Goal: Task Accomplishment & Management: Manage account settings

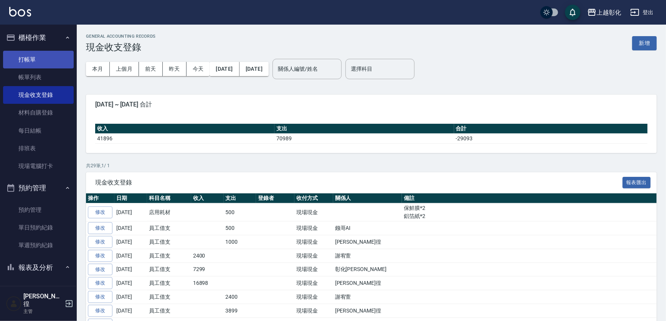
click at [51, 56] on link "打帳單" at bounding box center [38, 60] width 71 height 18
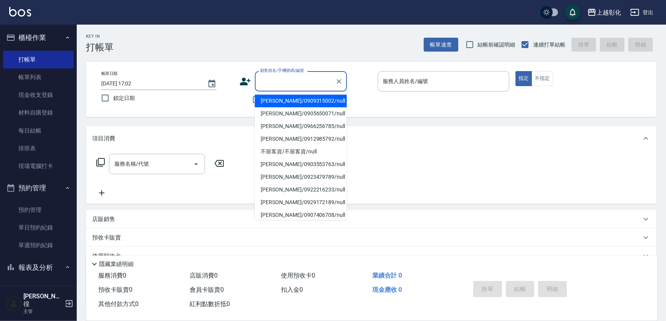
click at [280, 81] on input "顧客姓名/手機號碼/編號" at bounding box center [295, 81] width 74 height 13
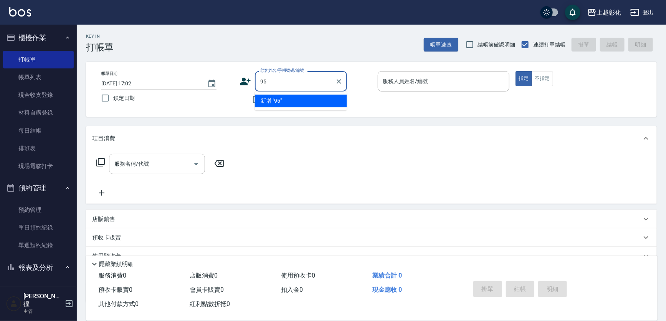
type input "9"
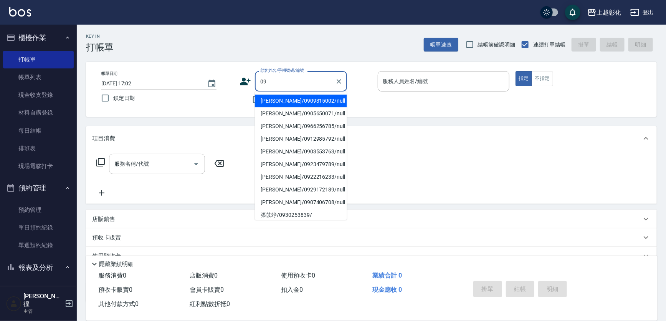
type input "[PERSON_NAME]/0909315002/null"
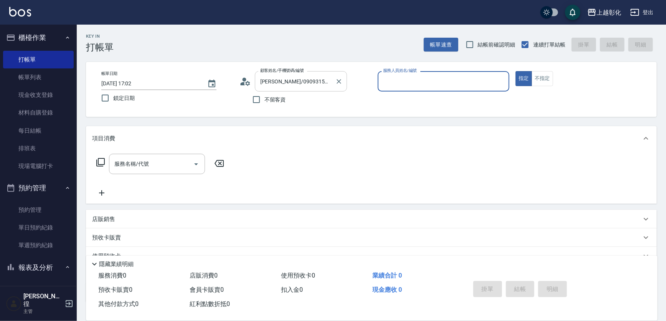
click at [516, 71] on button "指定" at bounding box center [524, 78] width 17 height 15
type button "true"
click at [274, 93] on label "不留客資" at bounding box center [267, 99] width 38 height 16
click at [265, 93] on input "不留客資" at bounding box center [256, 99] width 16 height 16
checkbox input "true"
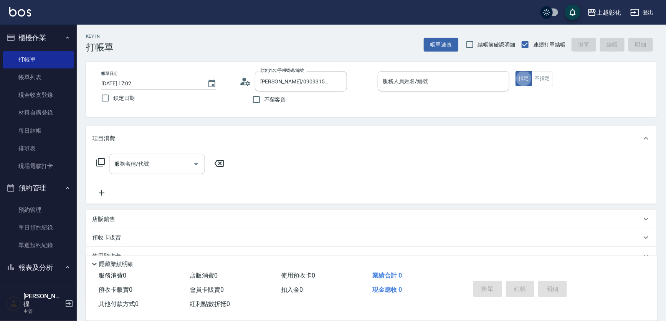
type input "[PERSON_NAME]/0910805477/"
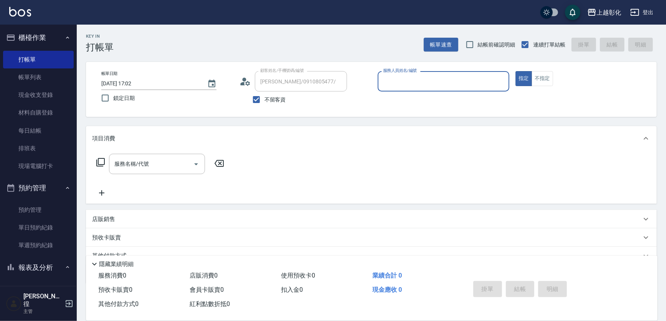
click at [372, 89] on div "帳單日期 [DATE] 17:02 鎖定日期 顧客姓名/手機號碼/編號 [PERSON_NAME]/0910805477/ 顧客姓名/手機號碼/編號 不留客資…" at bounding box center [371, 89] width 553 height 36
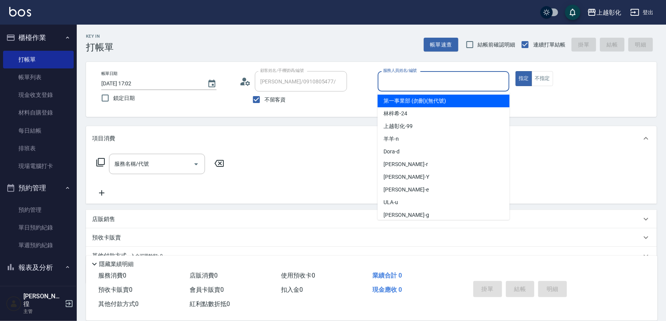
click at [396, 83] on input "服務人員姓名/編號" at bounding box center [443, 81] width 125 height 13
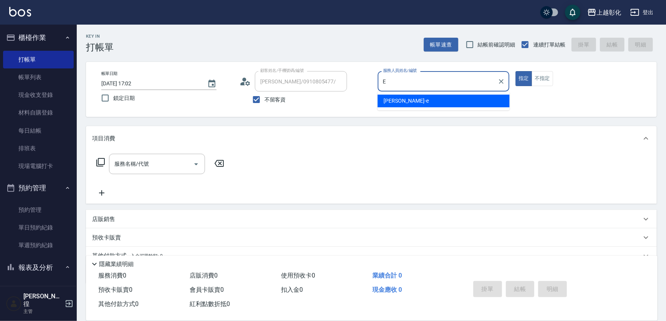
type input "[PERSON_NAME]-e"
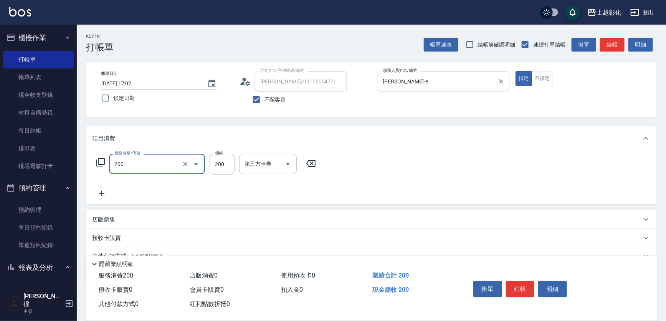
type input "New洗專案(200)"
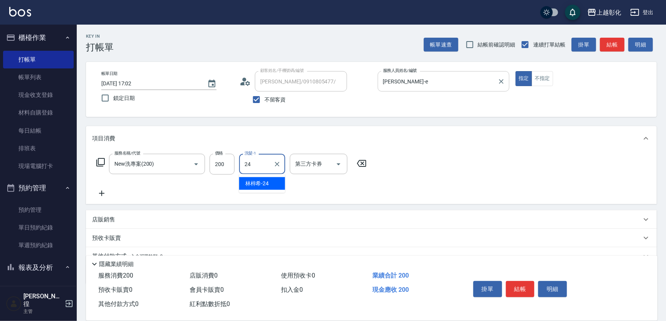
type input "[PERSON_NAME]-24"
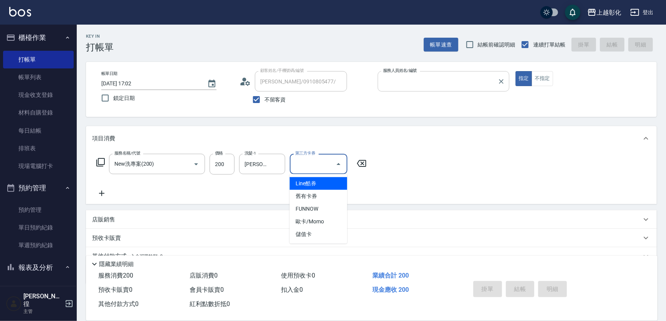
type input "[DATE] 17:03"
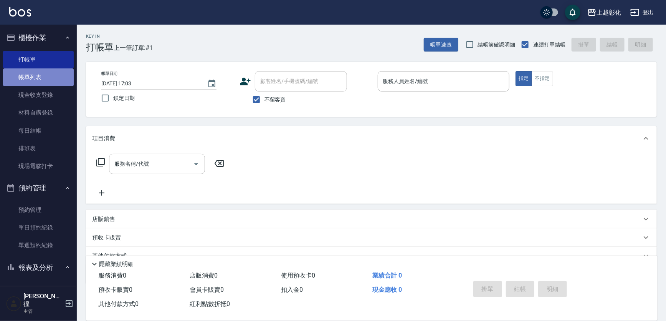
click at [45, 78] on link "帳單列表" at bounding box center [38, 77] width 71 height 18
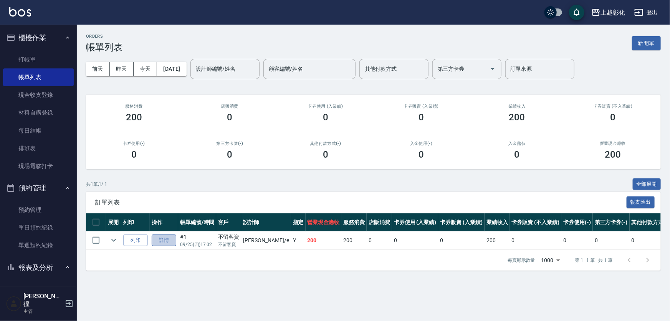
click at [170, 240] on link "詳情" at bounding box center [164, 240] width 25 height 12
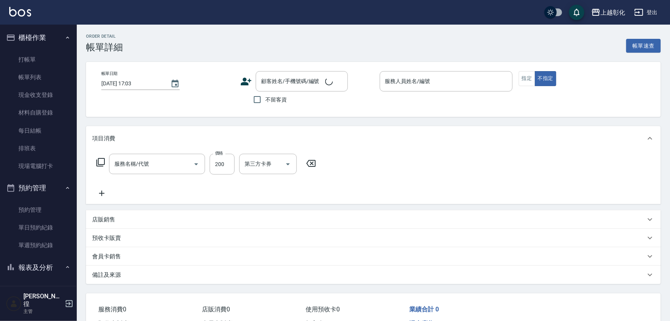
type input "[DATE] 17:02"
checkbox input "true"
type input "[PERSON_NAME]-e"
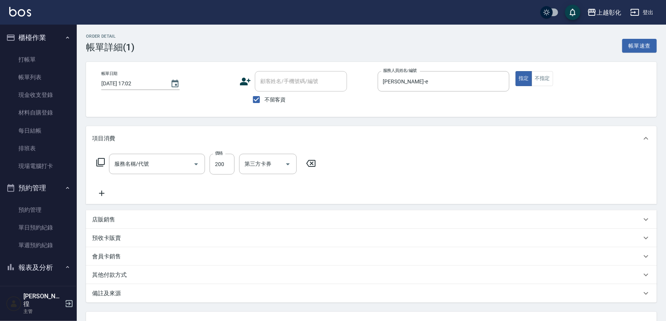
type input "New洗專案(200)"
click at [184, 161] on icon "Clear" at bounding box center [186, 164] width 8 height 8
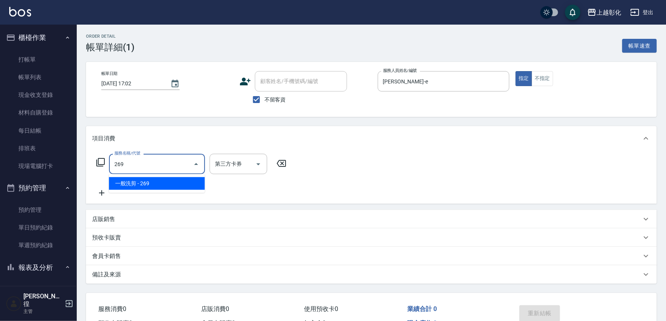
type input "一般洗剪(269)"
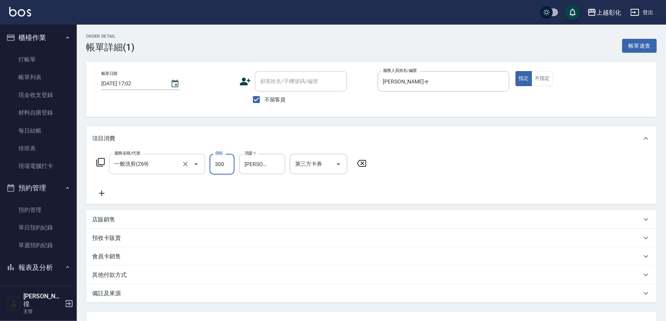
type input "300"
type input "林"
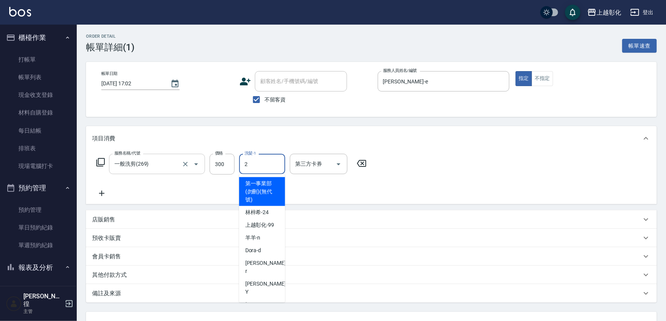
type input "2"
click at [250, 164] on input "洗髮-1" at bounding box center [262, 163] width 39 height 13
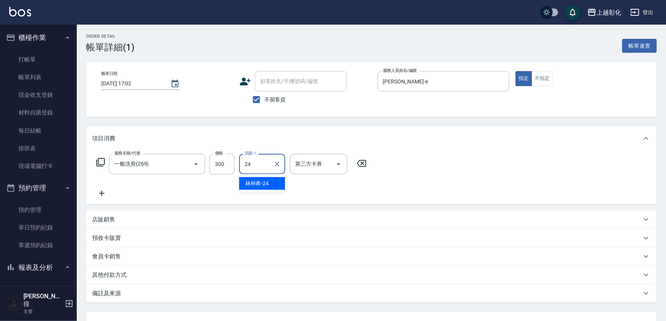
type input "[PERSON_NAME]-24"
click at [409, 72] on label "服務人員姓名/編號" at bounding box center [400, 71] width 34 height 6
click at [409, 75] on input "[PERSON_NAME]-e" at bounding box center [438, 81] width 114 height 13
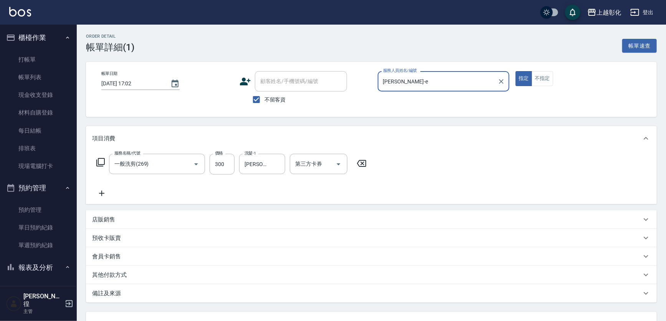
click at [409, 72] on label "服務人員姓名/編號" at bounding box center [400, 71] width 34 height 6
click at [409, 75] on input "[PERSON_NAME]-e" at bounding box center [438, 81] width 114 height 13
click at [411, 76] on input "[PERSON_NAME]-e" at bounding box center [438, 81] width 114 height 13
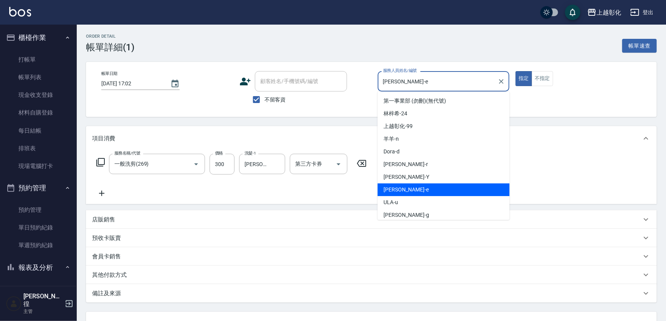
click at [411, 76] on input "[PERSON_NAME]-e" at bounding box center [438, 81] width 114 height 13
type input "ㄖ"
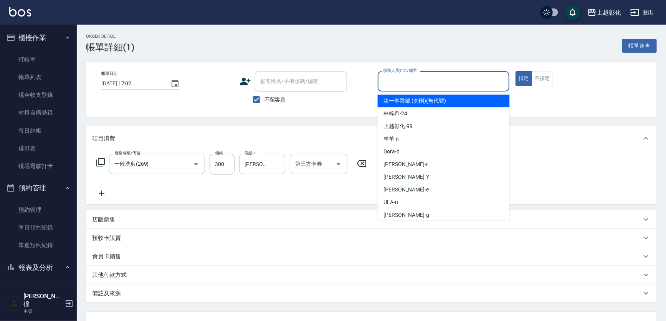
type input "b"
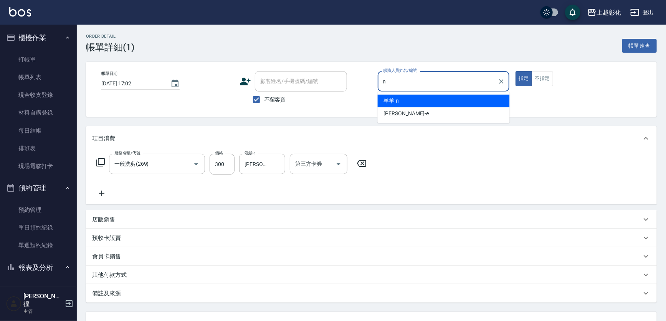
type input "羊羊-n"
type button "true"
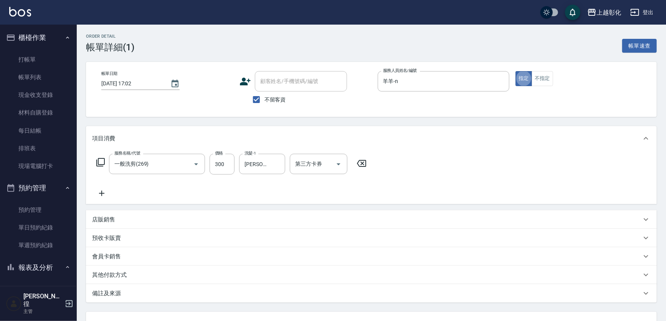
click at [276, 97] on span "不留客資" at bounding box center [276, 100] width 22 height 8
click at [265, 97] on input "不留客資" at bounding box center [256, 99] width 16 height 16
checkbox input "false"
click at [274, 78] on input "顧客姓名/手機號碼/編號" at bounding box center [295, 81] width 74 height 13
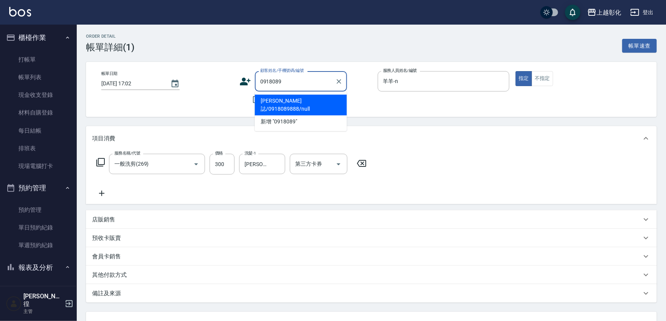
type input "[PERSON_NAME]誌/0918089888/null"
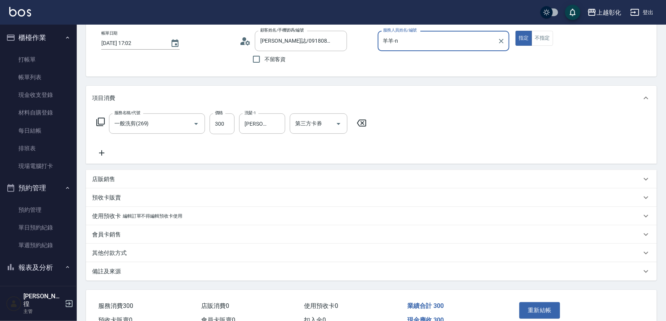
scroll to position [81, 0]
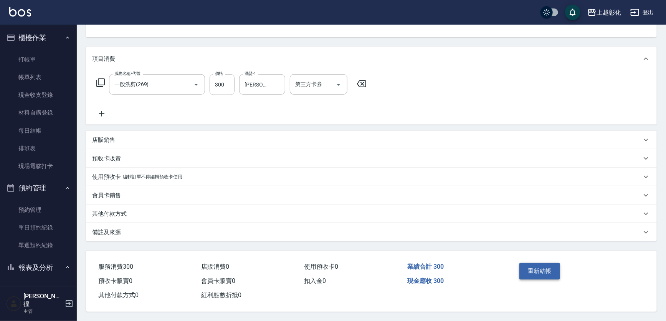
click at [538, 266] on button "重新結帳" at bounding box center [540, 271] width 41 height 16
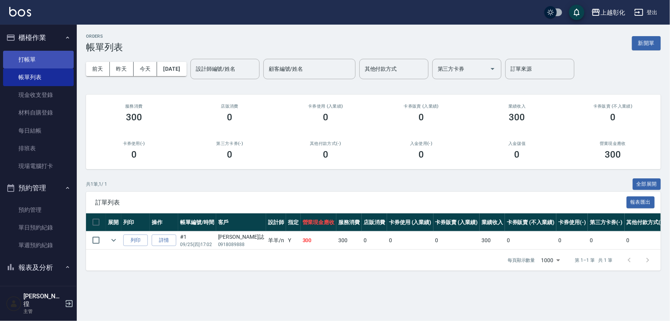
click at [49, 57] on link "打帳單" at bounding box center [38, 60] width 71 height 18
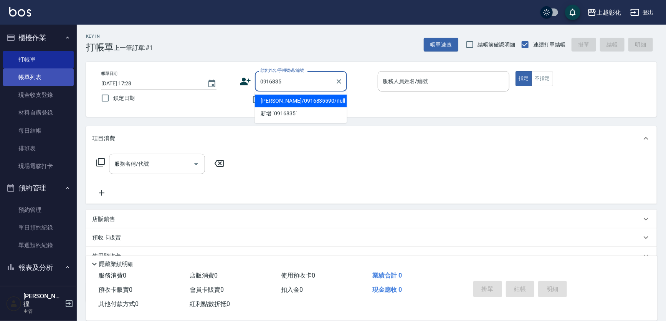
type input "[PERSON_NAME]/0916835590/null"
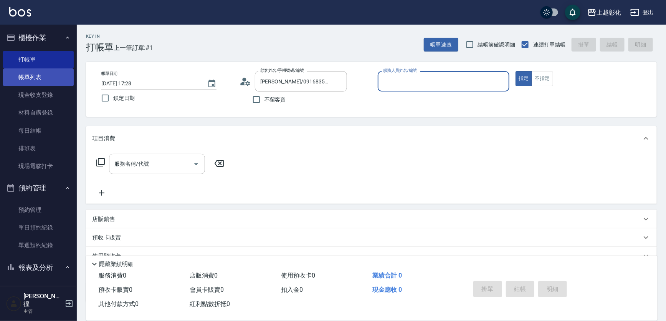
type input "ㄕ"
type input "[PERSON_NAME]"
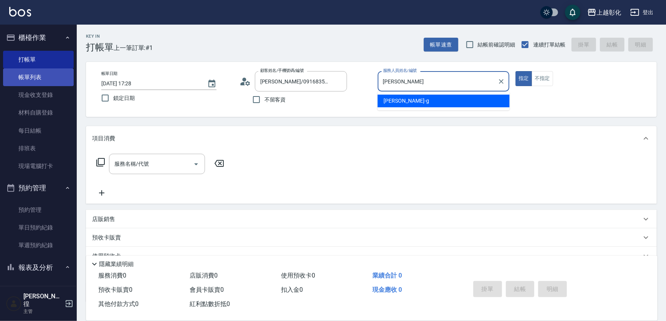
type button "true"
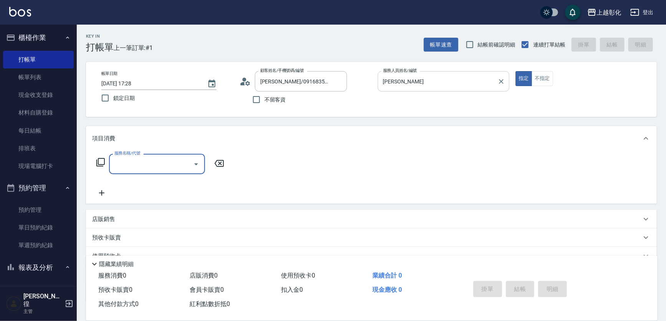
click at [411, 89] on div "[PERSON_NAME]-g 服務人員姓名/編號" at bounding box center [444, 81] width 132 height 20
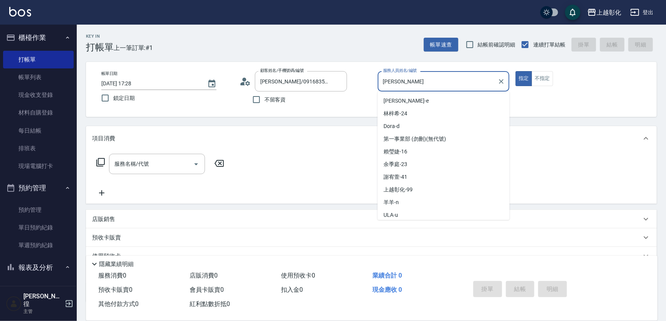
scroll to position [14, 0]
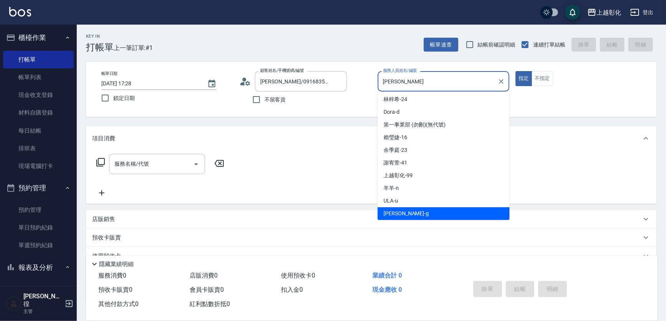
click at [411, 89] on div "[PERSON_NAME]-g 服務人員姓名/編號" at bounding box center [444, 81] width 132 height 20
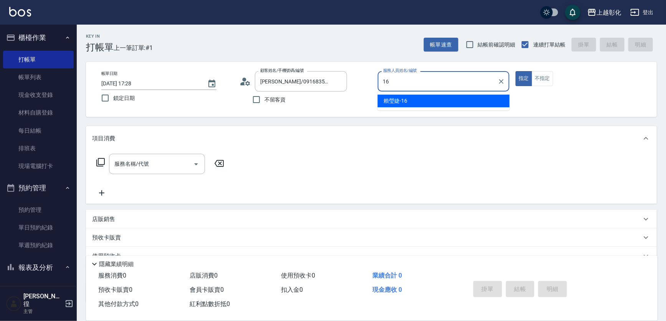
type input "[PERSON_NAME]-16"
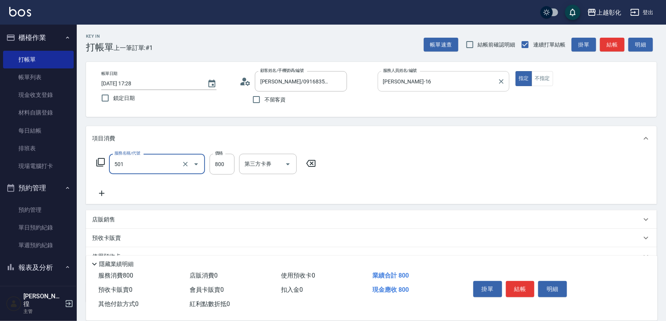
type input "染髮(501)"
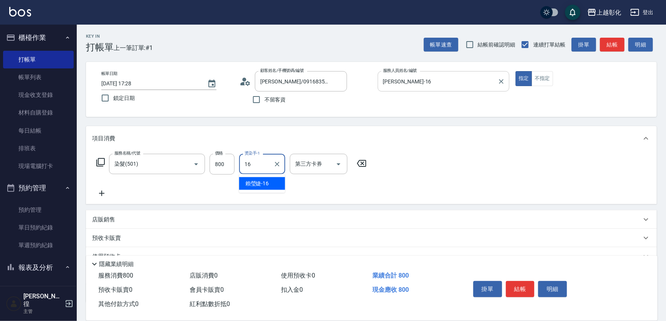
type input "[PERSON_NAME]-16"
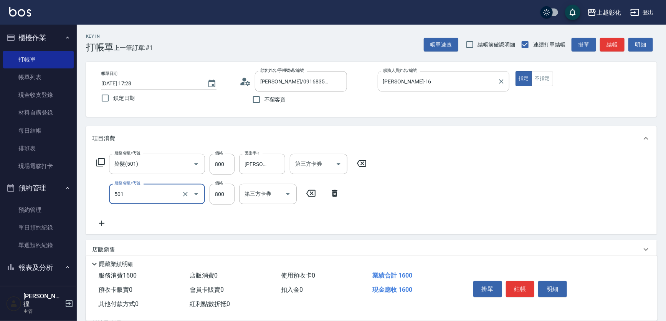
type input "染髮(501)"
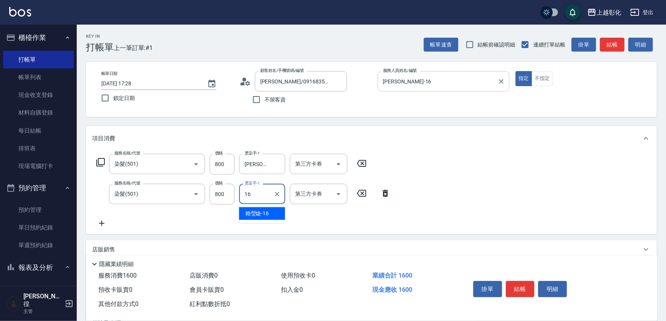
type input "[PERSON_NAME]-16"
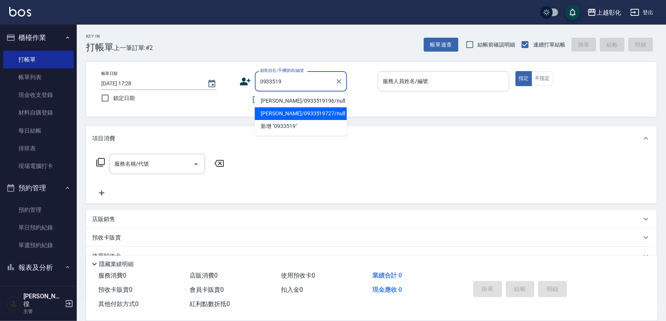
type input "[PERSON_NAME]/0933519727/null"
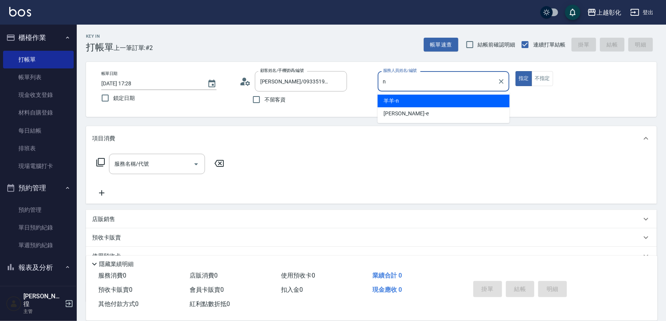
type input "羊羊-n"
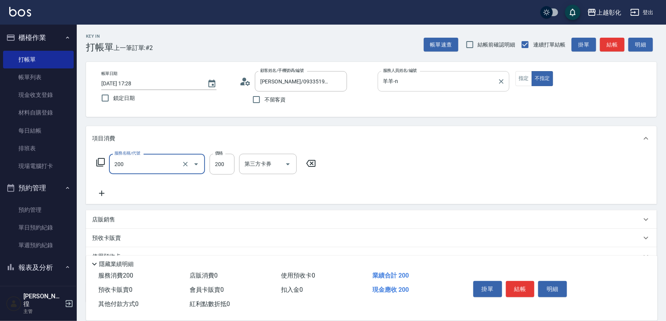
type input "New洗專案(200)"
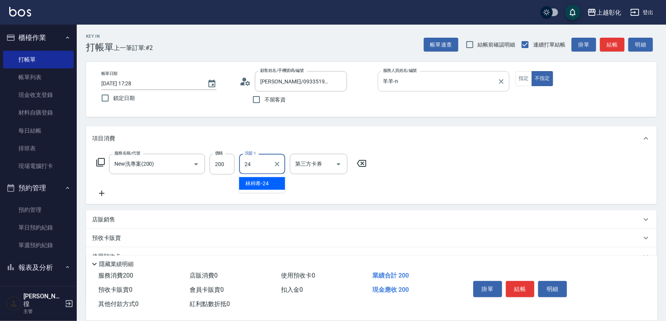
type input "[PERSON_NAME]-24"
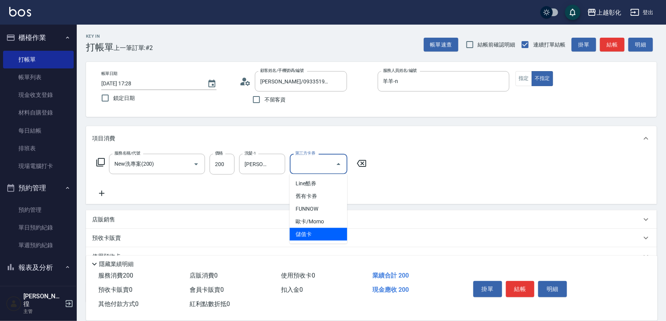
type input "儲值卡"
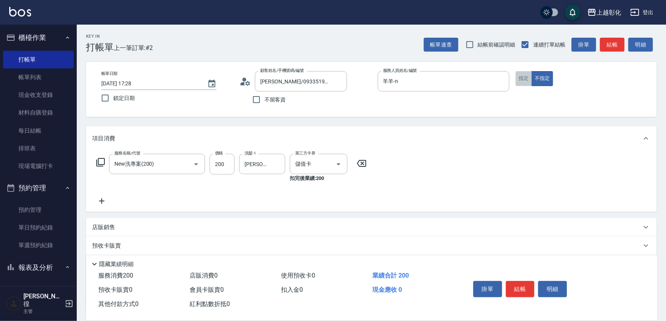
click at [520, 81] on button "指定" at bounding box center [524, 78] width 17 height 15
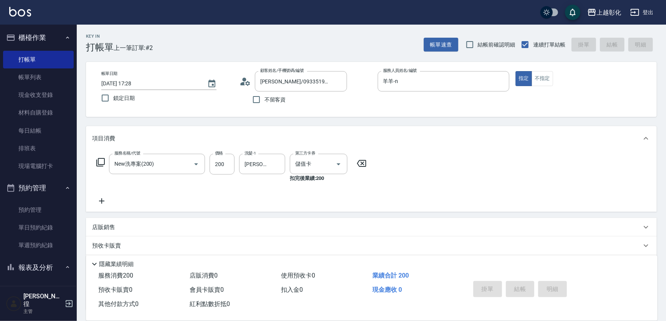
type input "[DATE] 17:29"
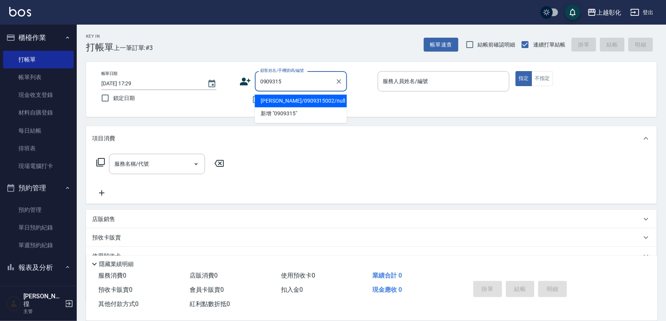
type input "[PERSON_NAME]/0909315002/null"
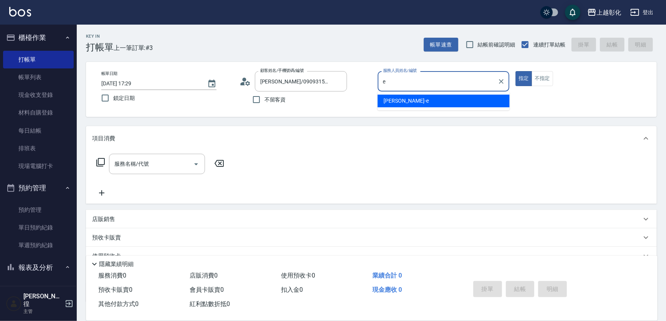
type input "[PERSON_NAME]-e"
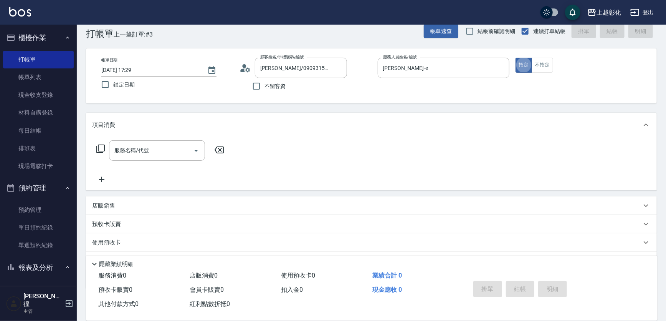
scroll to position [14, 0]
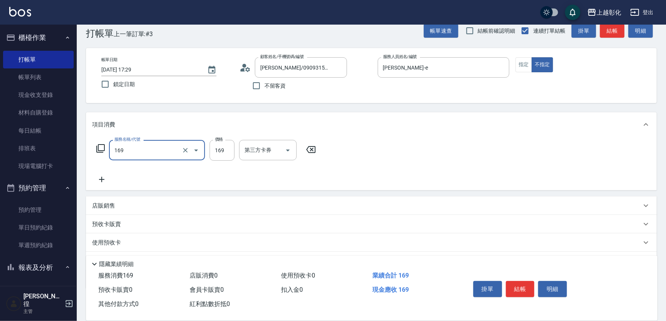
type input "剪髮(169)"
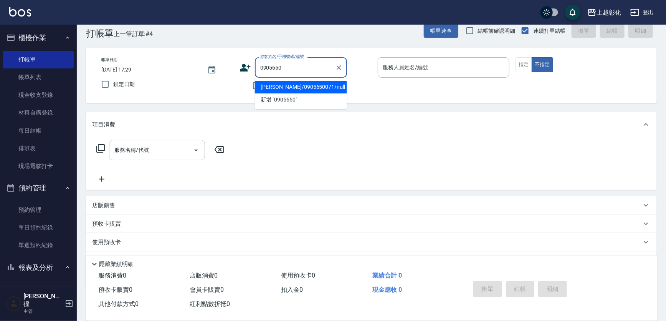
type input "[PERSON_NAME]/0905650071/null"
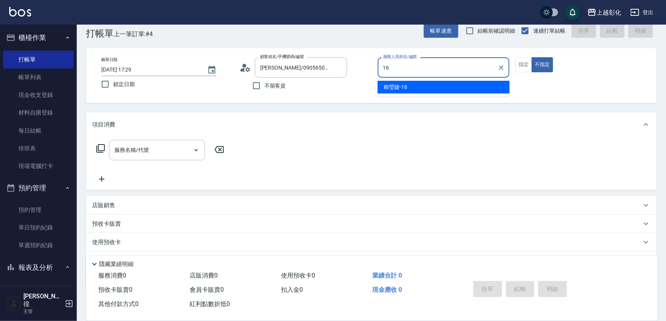
type input "[PERSON_NAME]-16"
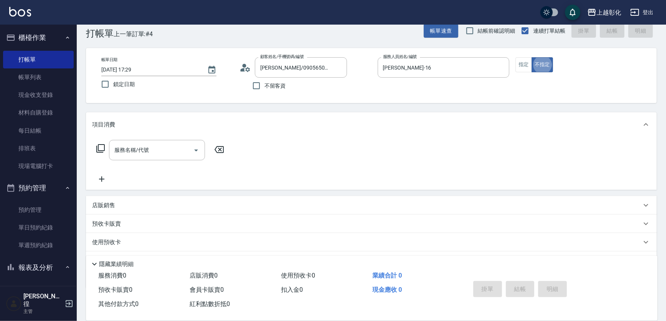
type button "false"
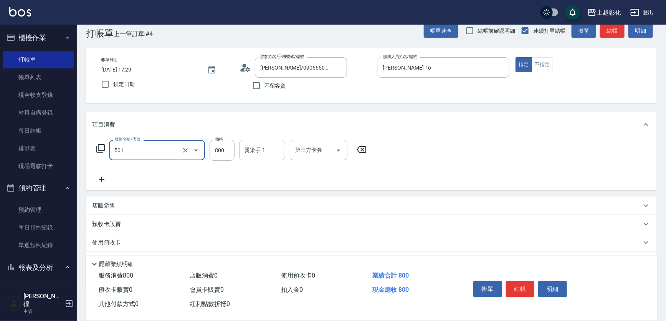
type input "染髮(501)"
type input "1099"
type input "ㄙ"
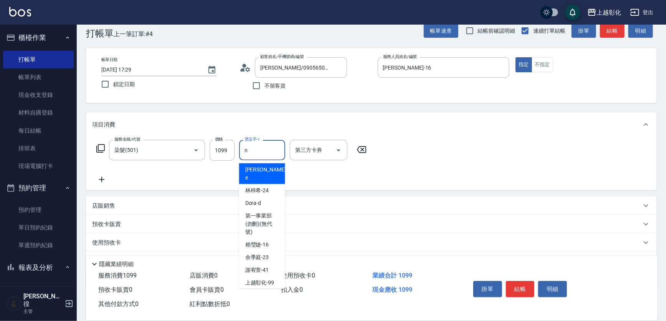
type input "羊羊-n"
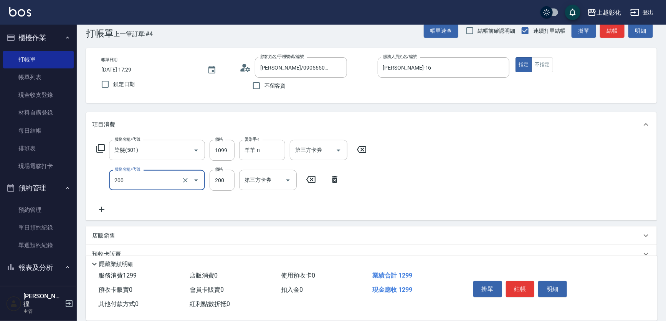
type input "New洗專案(200)"
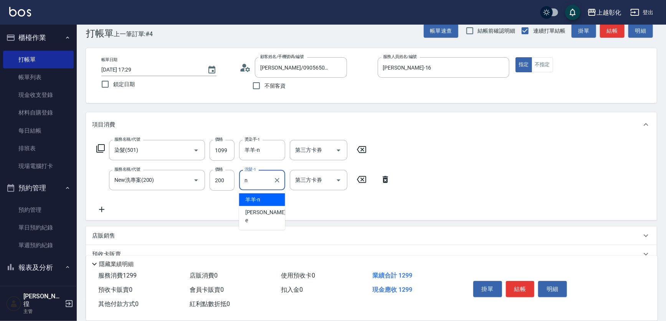
type input "羊羊-n"
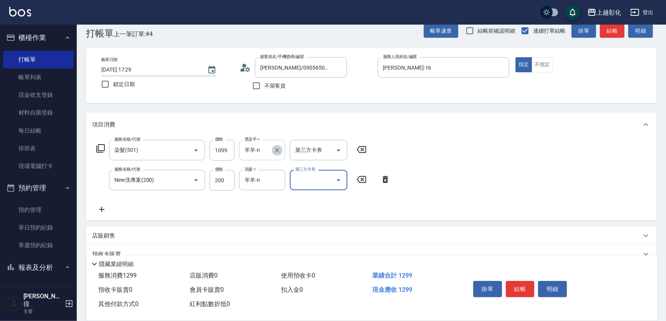
click at [273, 146] on div at bounding box center [277, 150] width 10 height 20
click at [278, 146] on icon "Clear" at bounding box center [277, 150] width 8 height 8
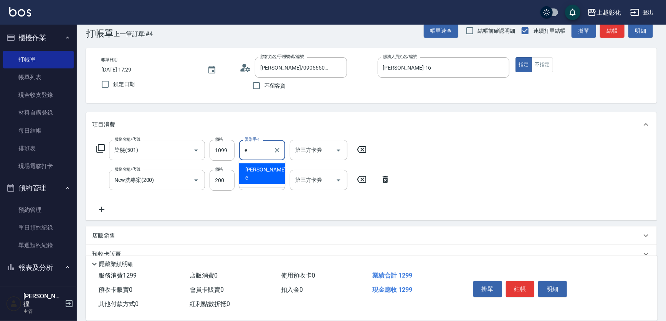
type input "[PERSON_NAME]-e"
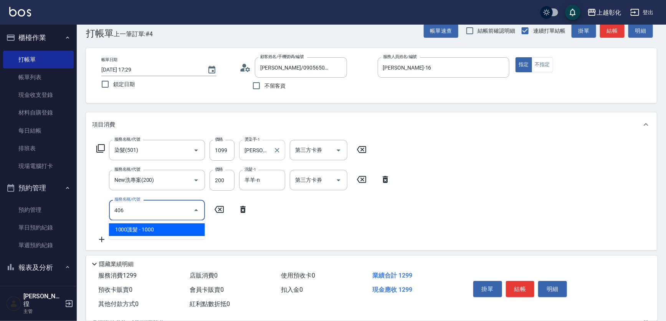
type input "1000護髮(406)"
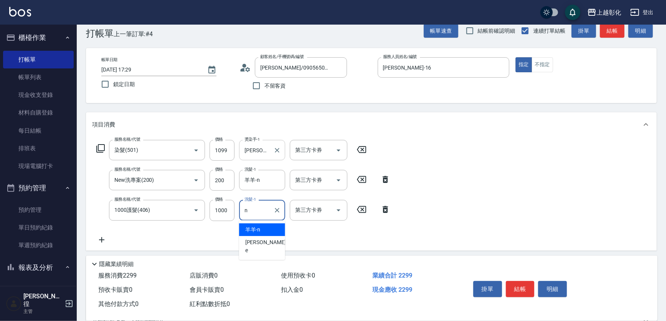
type input "羊羊-n"
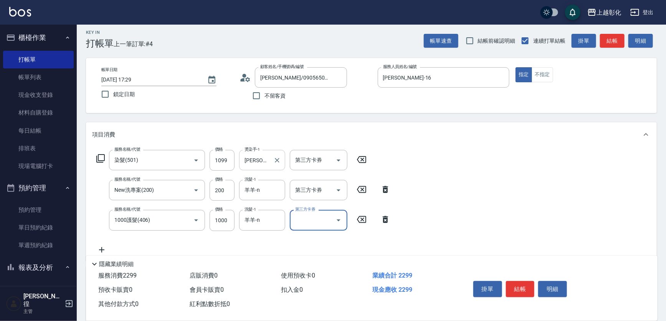
scroll to position [0, 0]
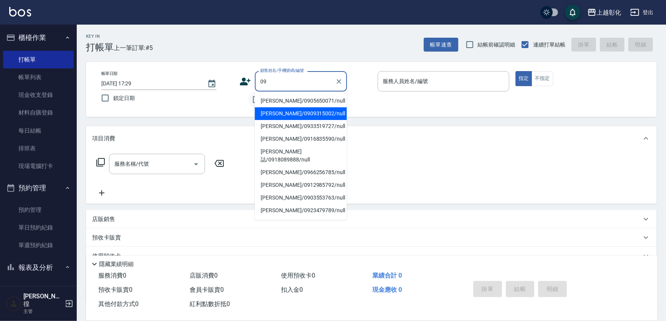
type input "09"
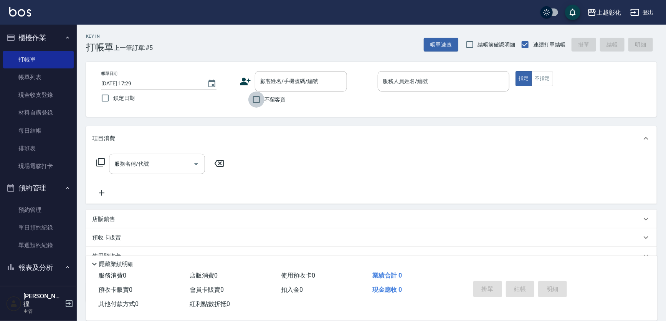
click at [251, 104] on input "不留客資" at bounding box center [256, 99] width 16 height 16
checkbox input "true"
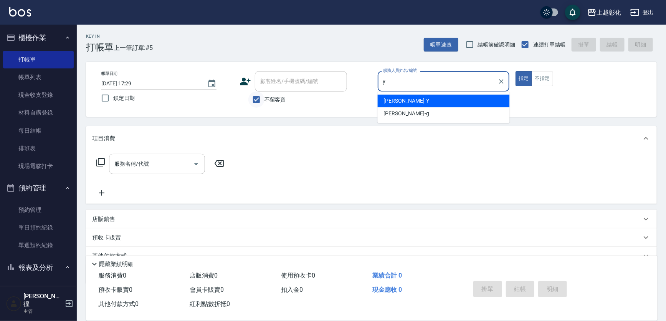
type input "[PERSON_NAME]-Y"
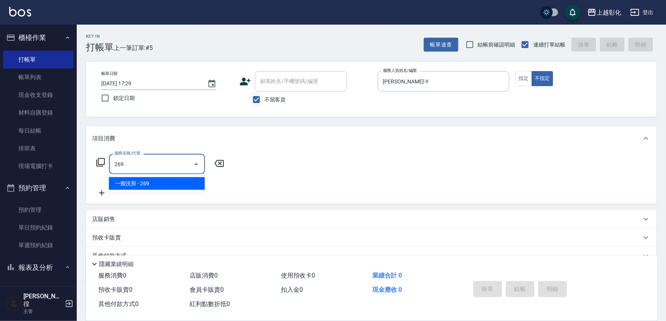
type input "一般洗剪(269)"
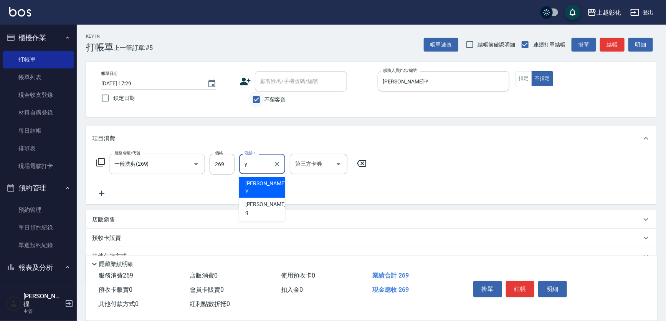
type input "[PERSON_NAME]-Y"
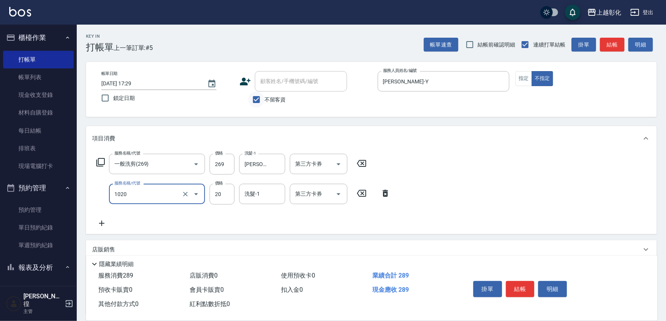
type input "潤絲(1020)"
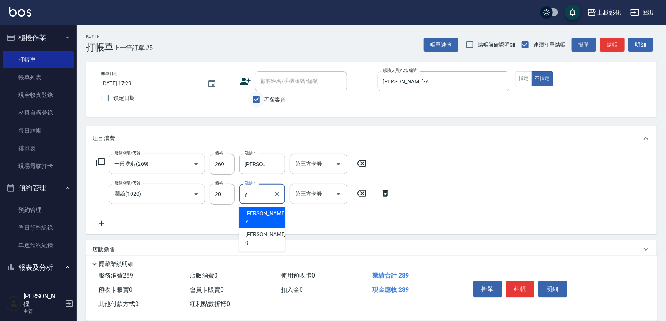
type input "[PERSON_NAME]-Y"
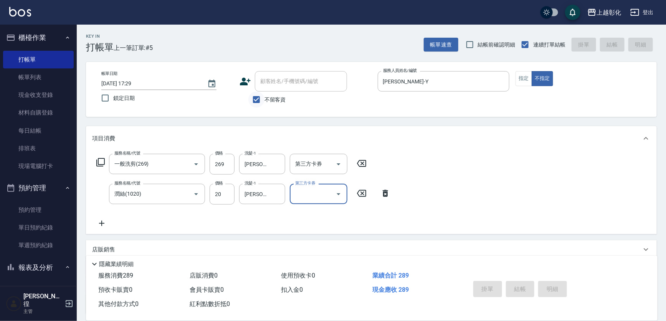
type input "[DATE] 17:30"
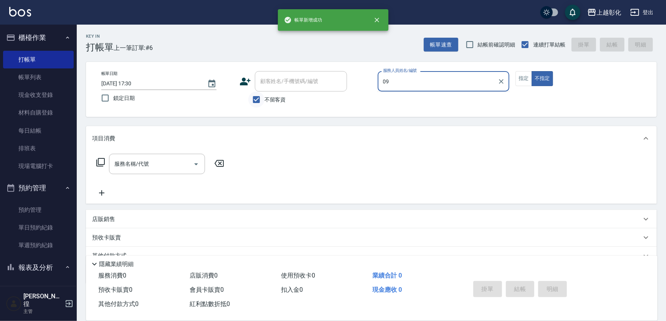
type input "09"
drag, startPoint x: 251, startPoint y: 104, endPoint x: 253, endPoint y: 95, distance: 8.9
click at [250, 104] on input "不留客資" at bounding box center [256, 99] width 16 height 16
checkbox input "false"
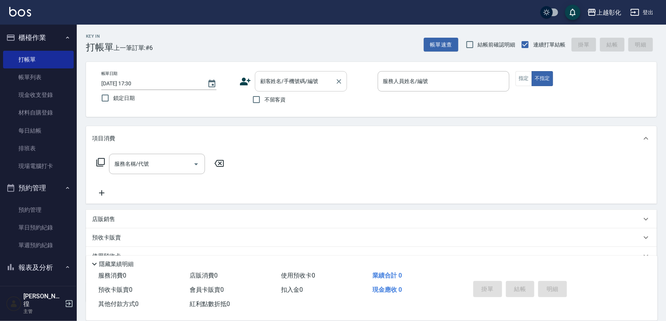
click at [265, 78] on input "顧客姓名/手機號碼/編號" at bounding box center [295, 81] width 74 height 13
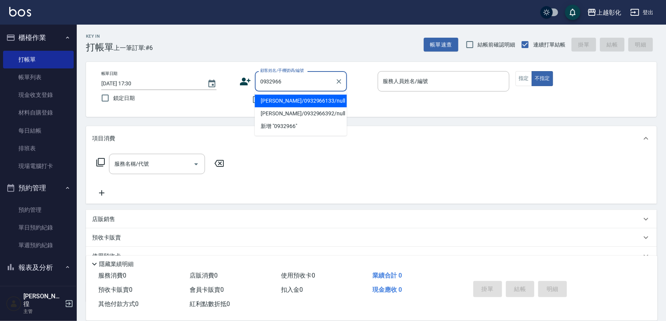
type input "[PERSON_NAME]/0932966133/null"
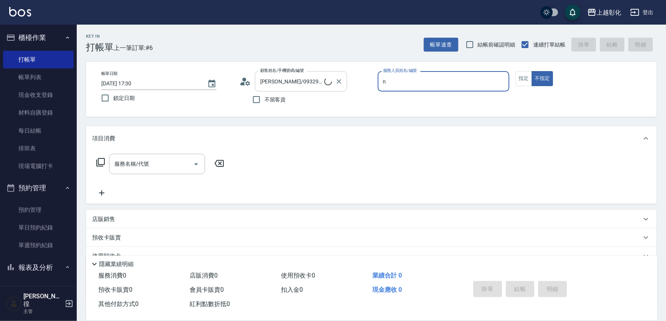
type input "羊羊-n"
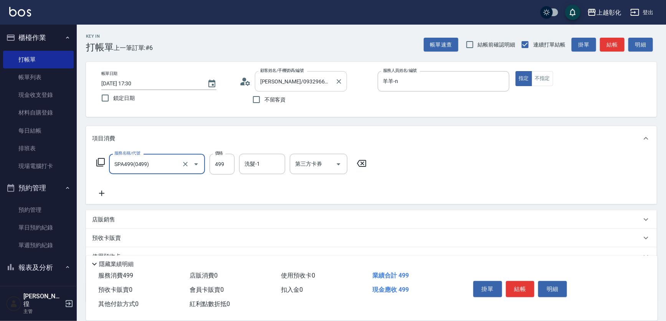
type input "SPA499(0499)"
type input "599"
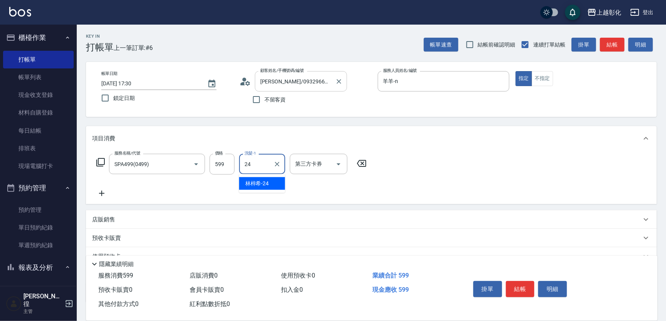
type input "[PERSON_NAME]-24"
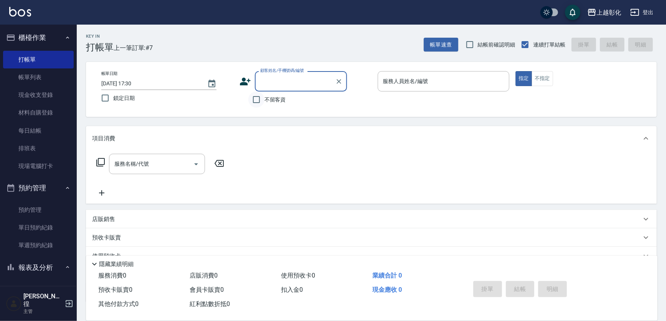
click at [262, 95] on div "顧客姓名/手機號碼/編號 顧客姓名/手機號碼/編號 不留客資" at bounding box center [306, 89] width 132 height 36
click at [261, 97] on input "不留客資" at bounding box center [256, 99] width 16 height 16
checkbox input "true"
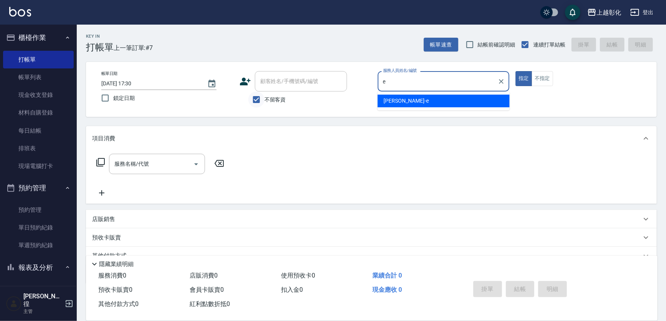
type input "[PERSON_NAME]-e"
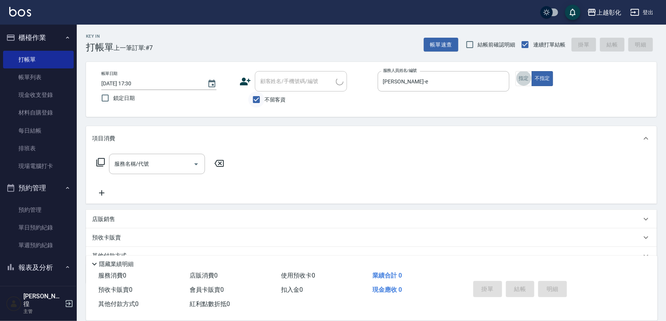
type input "張苡竫/0930253839/"
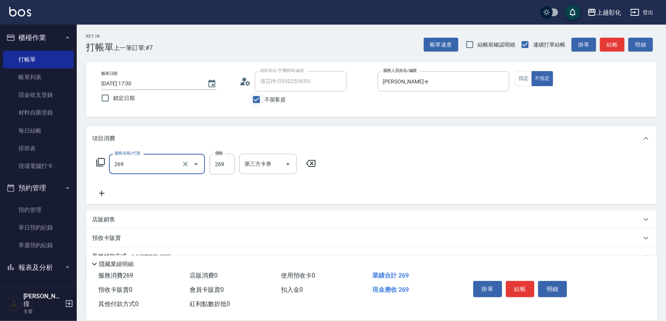
type input "一般洗剪(269)"
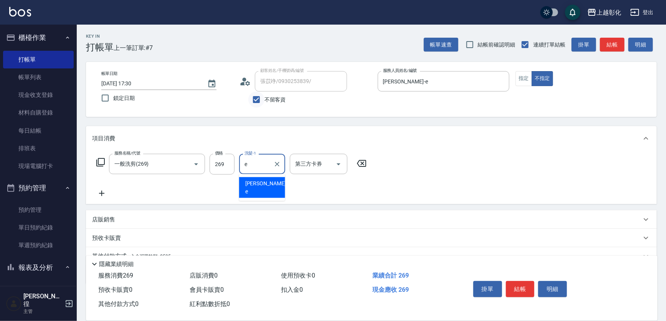
type input "[PERSON_NAME]-e"
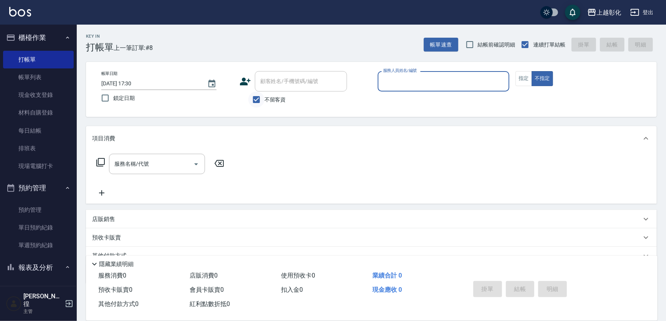
click at [261, 97] on input "不留客資" at bounding box center [256, 99] width 16 height 16
checkbox input "false"
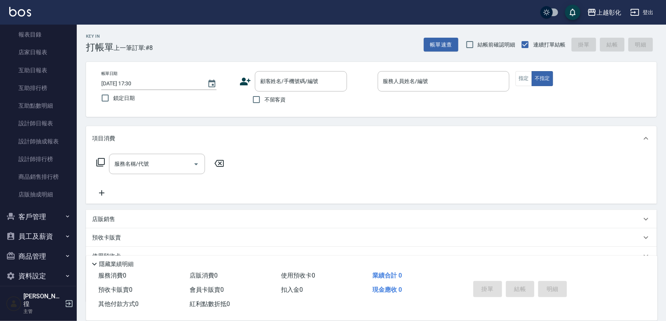
scroll to position [256, 0]
click at [20, 214] on button "客戶管理" at bounding box center [38, 215] width 71 height 20
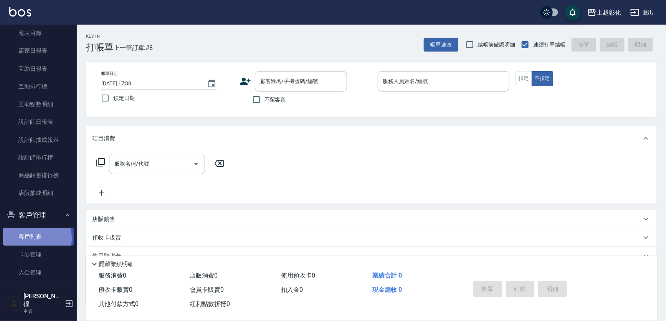
click at [31, 238] on link "客戶列表" at bounding box center [38, 237] width 71 height 18
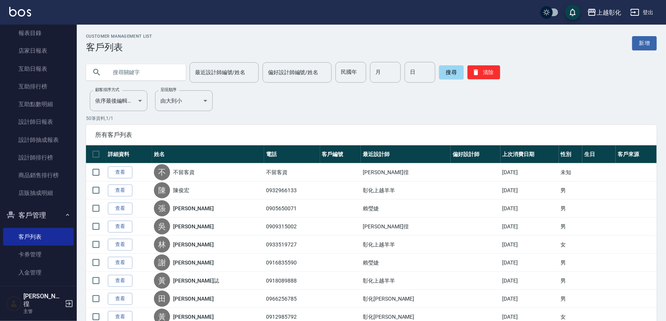
click at [143, 69] on input "text" at bounding box center [144, 72] width 72 height 21
type input "0966131898"
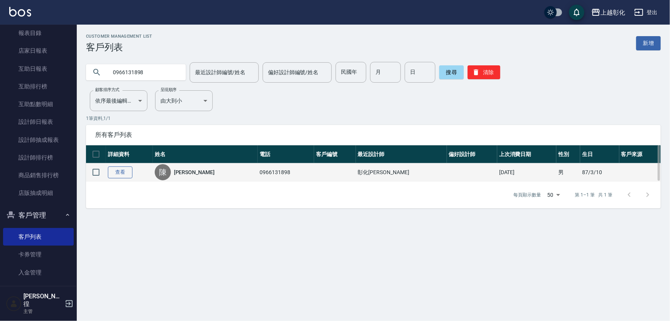
click at [120, 172] on link "查看" at bounding box center [120, 172] width 25 height 12
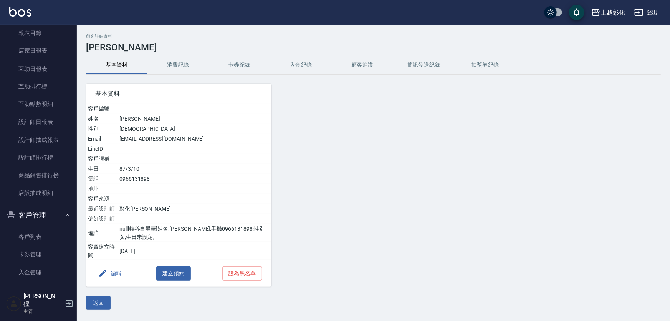
click at [298, 66] on button "入金紀錄" at bounding box center [300, 65] width 61 height 18
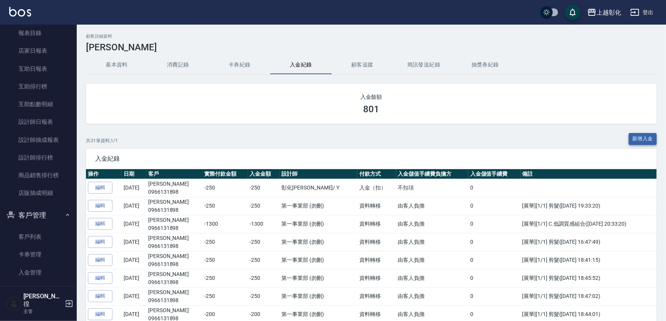
click at [638, 136] on button "新增入金" at bounding box center [643, 139] width 28 height 12
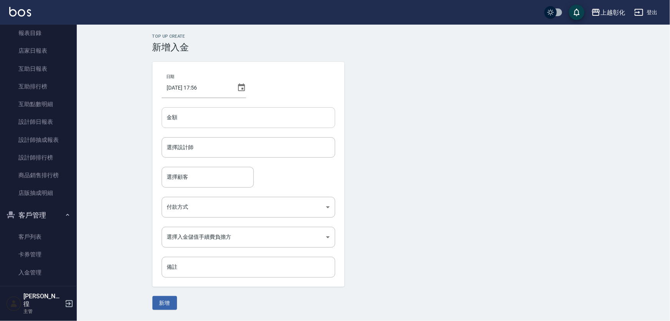
click at [193, 119] on input "金額" at bounding box center [249, 117] width 174 height 21
type input "-250"
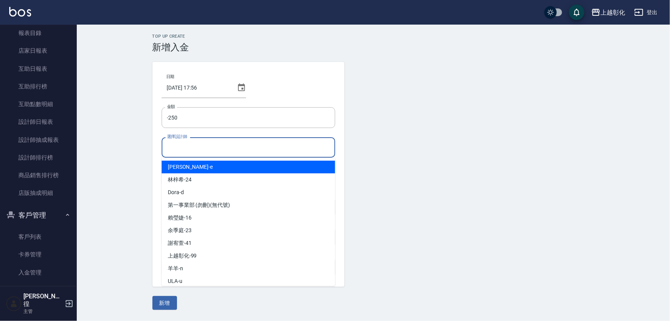
click at [172, 151] on input "選擇設計師" at bounding box center [248, 147] width 167 height 13
click at [183, 166] on span "[PERSON_NAME] -Y" at bounding box center [190, 167] width 45 height 8
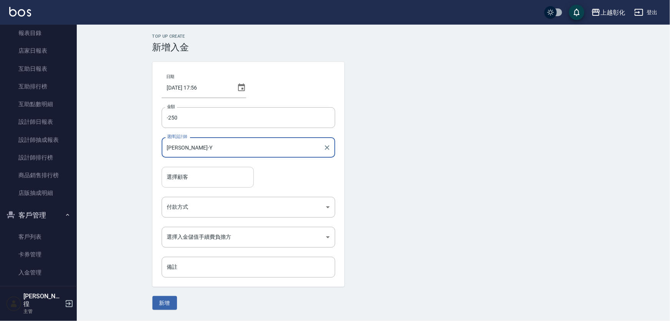
type input "[PERSON_NAME]-Y"
click at [182, 178] on input "選擇顧客" at bounding box center [207, 176] width 85 height 13
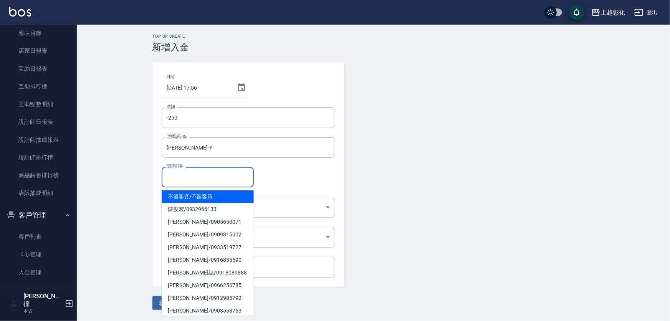
click at [188, 180] on input "選擇顧客" at bounding box center [207, 176] width 85 height 13
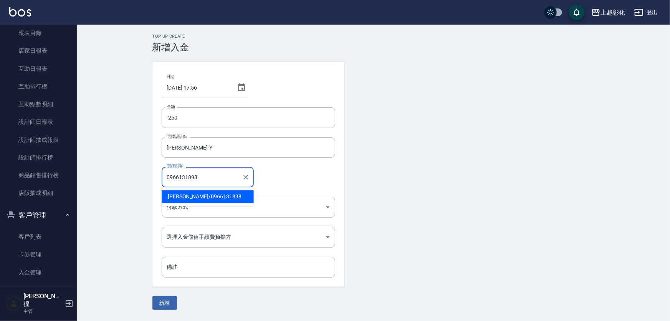
click at [230, 193] on span "[PERSON_NAME]/ 0966131898" at bounding box center [208, 196] width 92 height 13
type input "[PERSON_NAME]/0966131898"
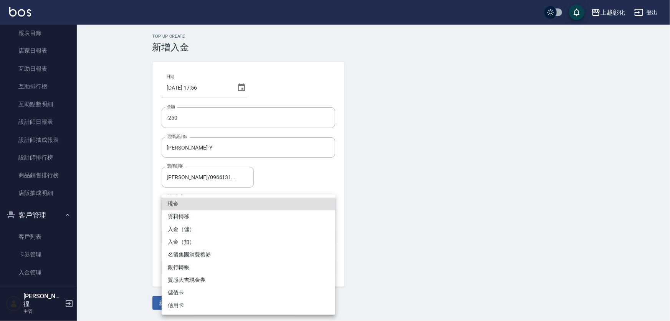
click at [211, 204] on body "上越彰化 登出 櫃檯作業 打帳單 帳單列表 現金收支登錄 材料自購登錄 每日結帳 排班表 現場電腦打卡 預約管理 預約管理 單日預約紀錄 單週預約紀錄 報表及…" at bounding box center [335, 160] width 670 height 321
click at [174, 242] on li "入金（扣）" at bounding box center [249, 241] width 174 height 13
type input "入金（扣）"
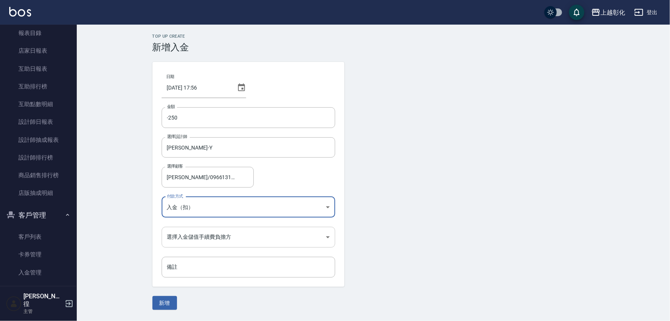
click at [183, 238] on body "上越彰化 登出 櫃檯作業 打帳單 帳單列表 現金收支登錄 材料自購登錄 每日結帳 排班表 現場電腦打卡 預約管理 預約管理 單日預約紀錄 單週預約紀錄 報表及…" at bounding box center [335, 160] width 670 height 321
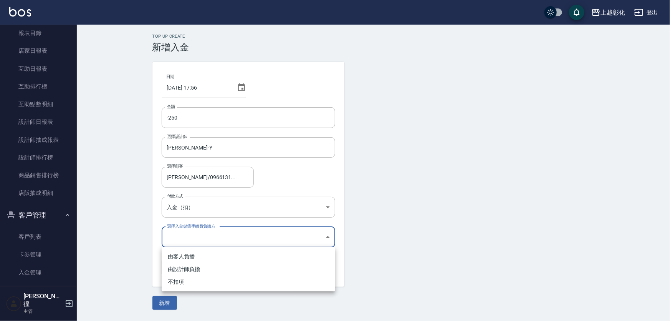
click at [174, 278] on li "不扣項" at bounding box center [249, 281] width 174 height 13
type input "WITHOUTHANDLINGFEE"
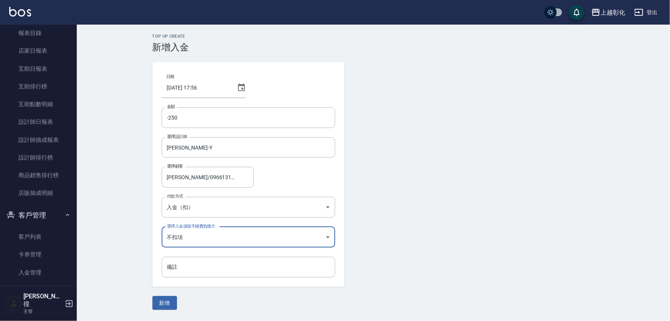
click at [166, 300] on button "新增" at bounding box center [164, 303] width 25 height 14
